Goal: Navigation & Orientation: Find specific page/section

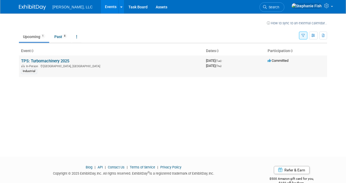
click at [55, 60] on link "TPS: Turbomachinery 2025" at bounding box center [45, 61] width 48 height 5
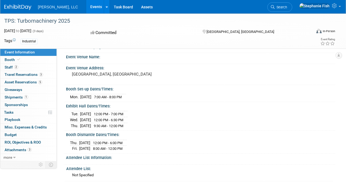
scroll to position [25, 0]
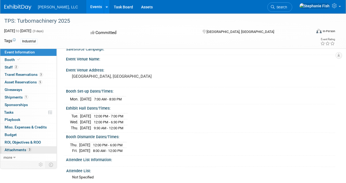
click at [21, 152] on span "Attachments 3" at bounding box center [18, 150] width 27 height 4
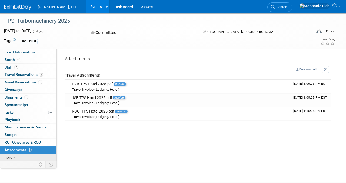
click at [10, 157] on span "more" at bounding box center [8, 158] width 9 height 4
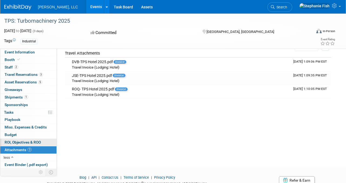
scroll to position [26, 0]
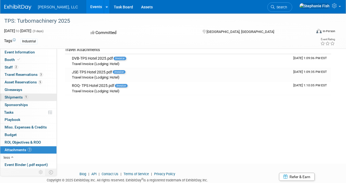
click at [17, 97] on span "Shipments 1" at bounding box center [17, 97] width 24 height 4
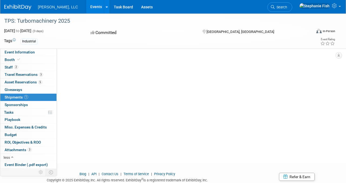
scroll to position [0, 0]
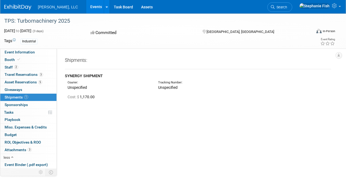
click at [93, 81] on div "Courier:" at bounding box center [109, 83] width 83 height 4
click at [80, 89] on div "Unspecified" at bounding box center [109, 87] width 83 height 5
click at [29, 51] on span "Event Information" at bounding box center [20, 52] width 30 height 4
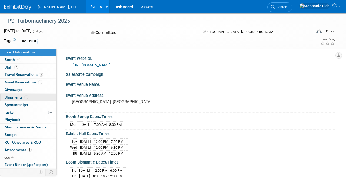
click at [15, 98] on span "Shipments 1" at bounding box center [17, 97] width 24 height 4
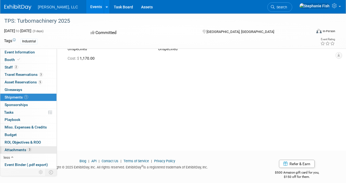
scroll to position [44, 0]
